Goal: Complete application form: Complete application form

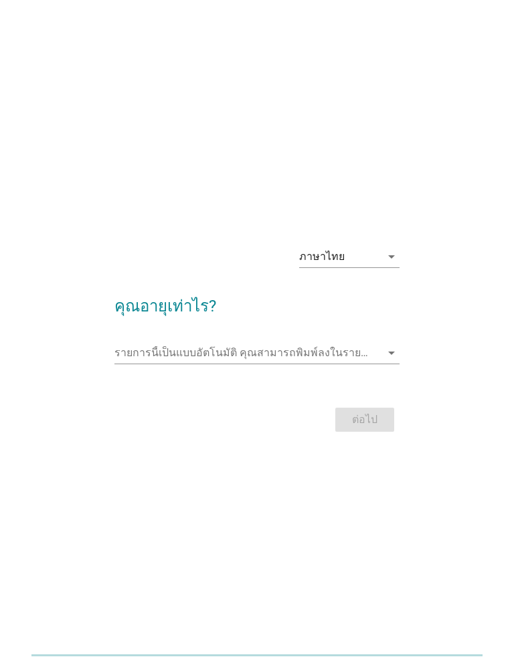
click at [368, 353] on input "รายการนี้เป็นแบบอัตโนมัติ คุณสามารถพิมพ์ลงในรายการนี้" at bounding box center [247, 352] width 267 height 21
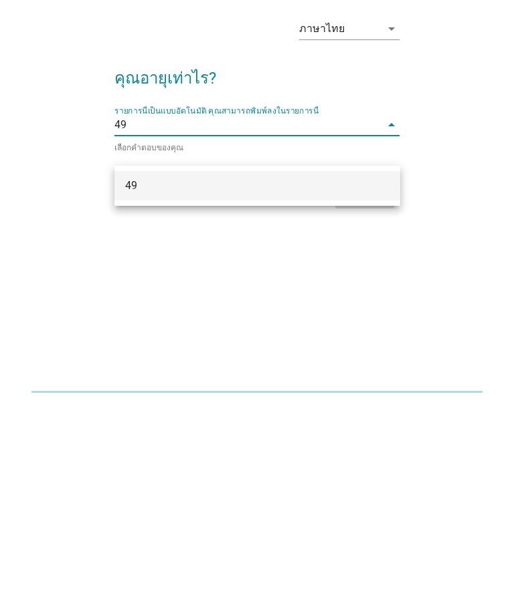
type input "49"
click at [368, 369] on div "ต่อไป" at bounding box center [257, 385] width 286 height 32
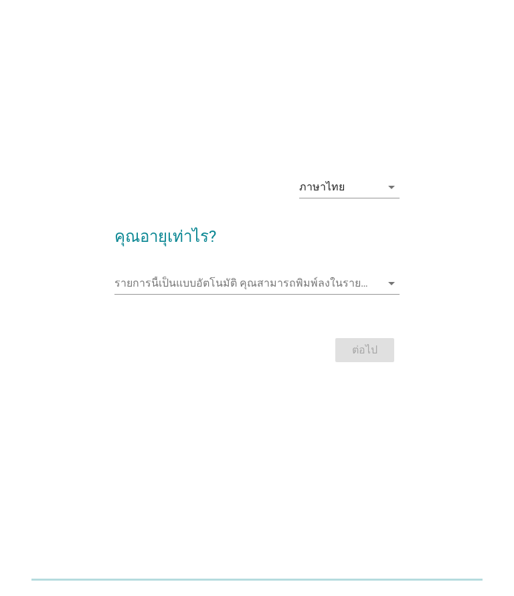
click at [357, 273] on input "รายการนี้เป็นแบบอัตโนมัติ คุณสามารถพิมพ์ลงในรายการนี้" at bounding box center [247, 283] width 267 height 21
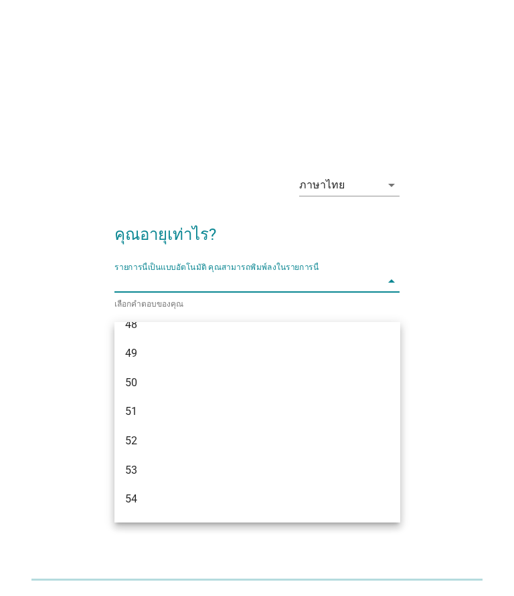
scroll to position [891, 0]
click at [137, 348] on div "49" at bounding box center [246, 356] width 242 height 16
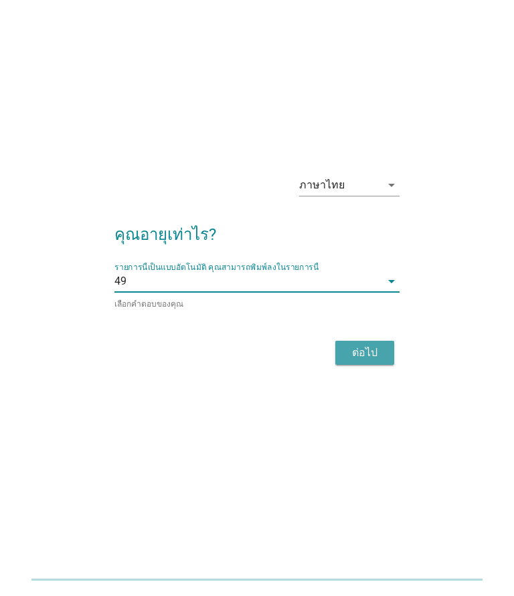
click at [380, 346] on div "ต่อไป" at bounding box center [364, 354] width 37 height 16
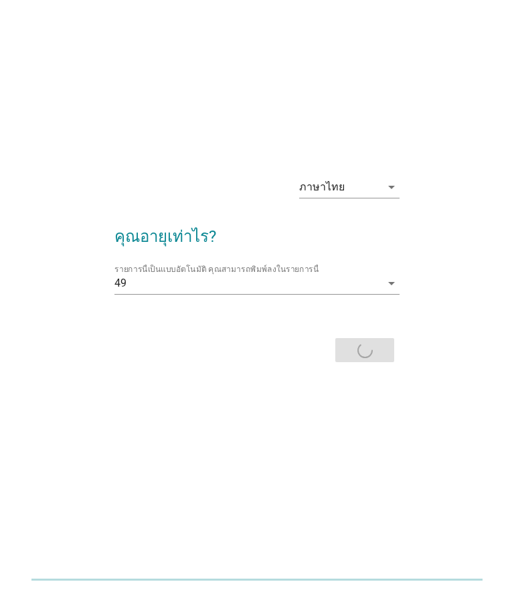
scroll to position [0, 0]
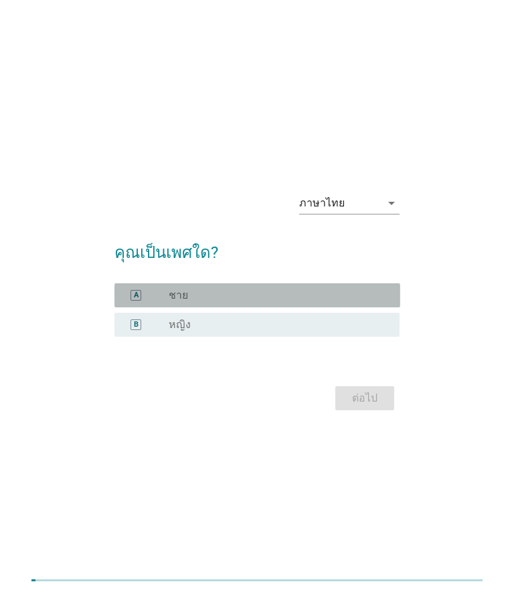
click at [384, 302] on div "radio_button_unchecked ชาย" at bounding box center [279, 295] width 220 height 13
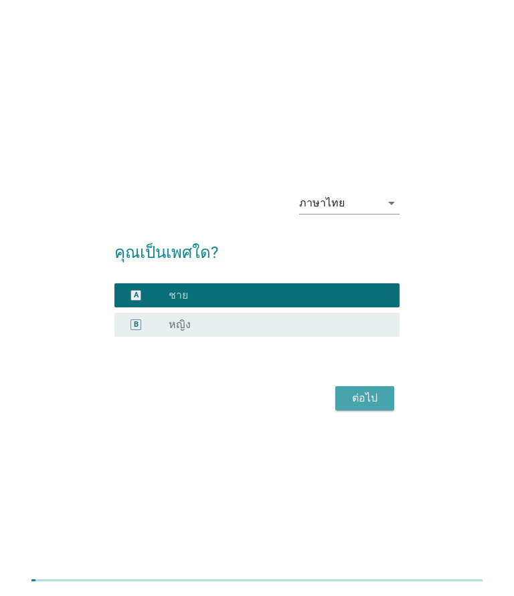
click at [366, 407] on div "ต่อไป" at bounding box center [364, 399] width 37 height 16
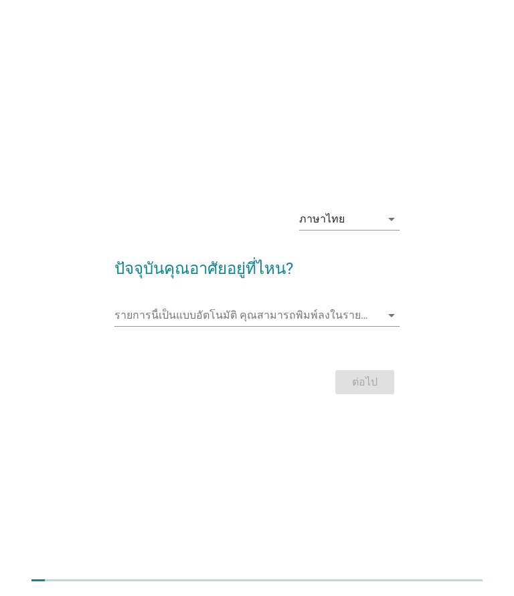
click at [384, 324] on icon "arrow_drop_down" at bounding box center [391, 316] width 16 height 16
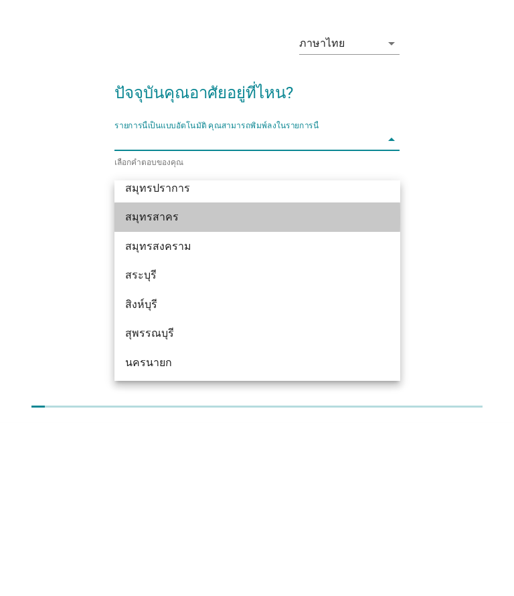
scroll to position [1334, 0]
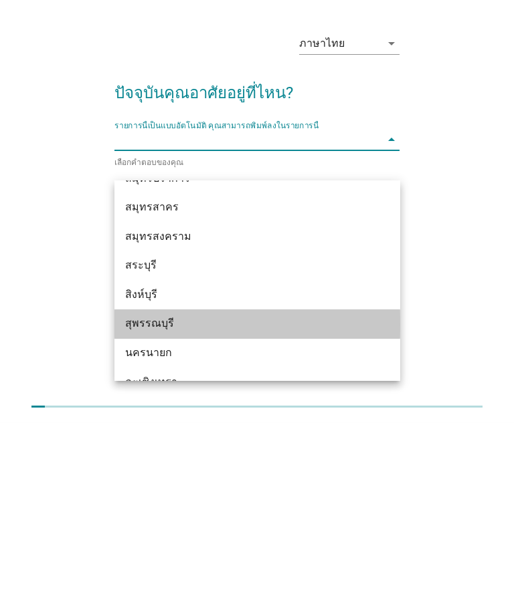
click at [172, 489] on div "สุพรรณบุรี" at bounding box center [246, 497] width 242 height 16
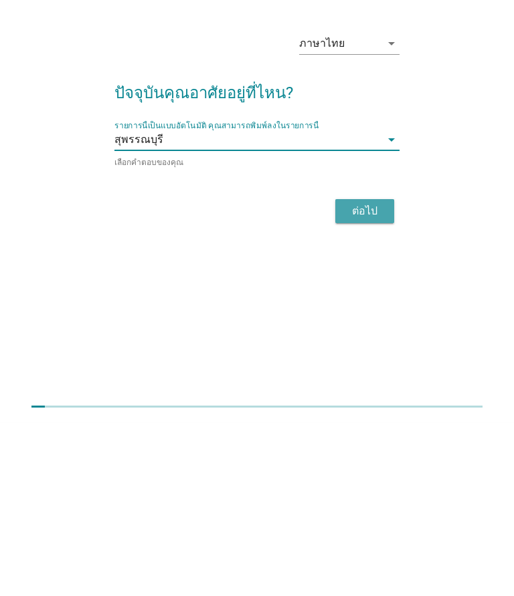
click at [377, 377] on div "ต่อไป" at bounding box center [364, 385] width 37 height 16
